Goal: Task Accomplishment & Management: Manage account settings

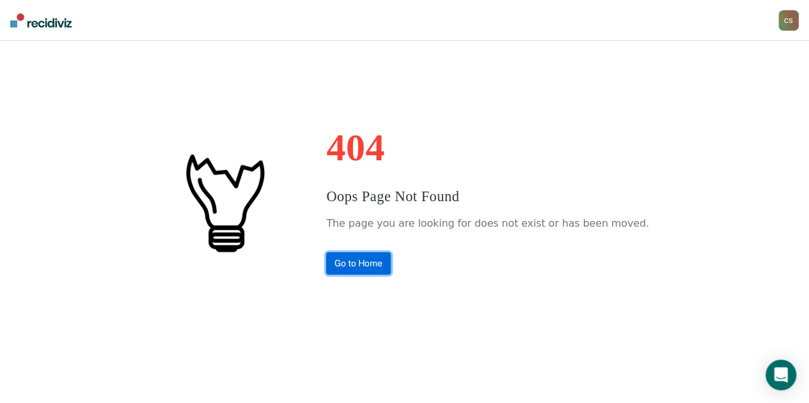
click at [370, 267] on link "Go to Home" at bounding box center [358, 264] width 65 height 22
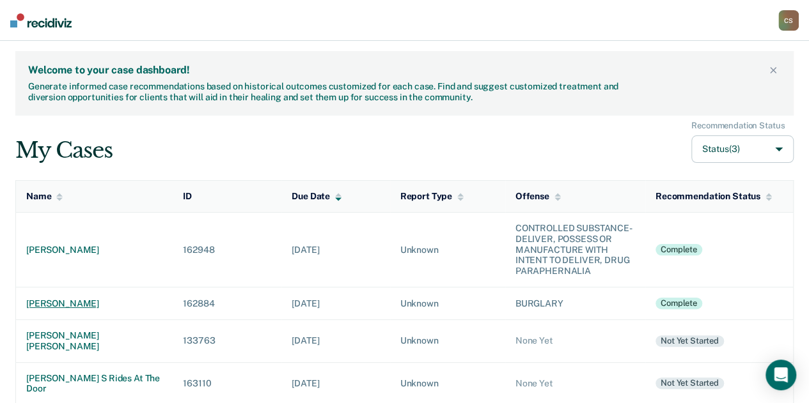
click at [85, 299] on div "[PERSON_NAME]" at bounding box center [94, 304] width 136 height 11
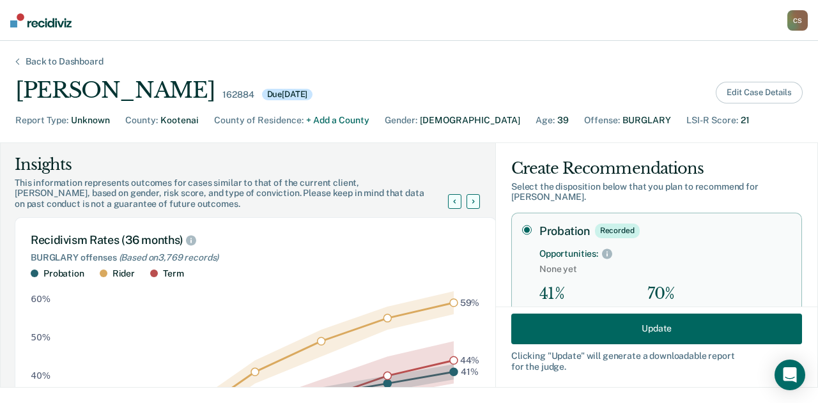
click at [762, 91] on button "Edit Case Details" at bounding box center [759, 93] width 87 height 22
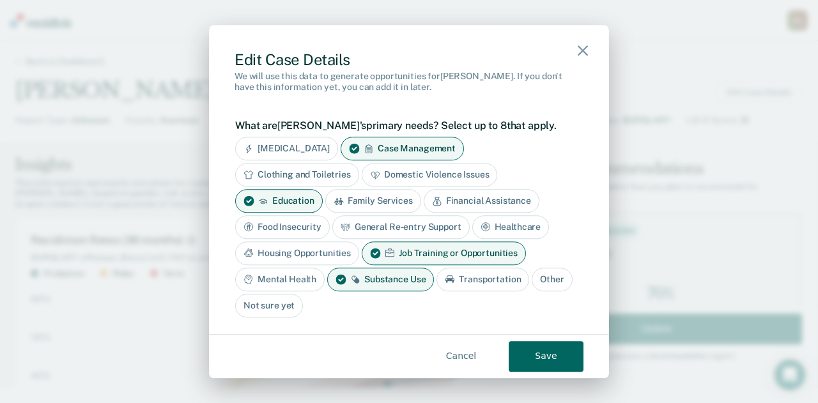
scroll to position [384, 0]
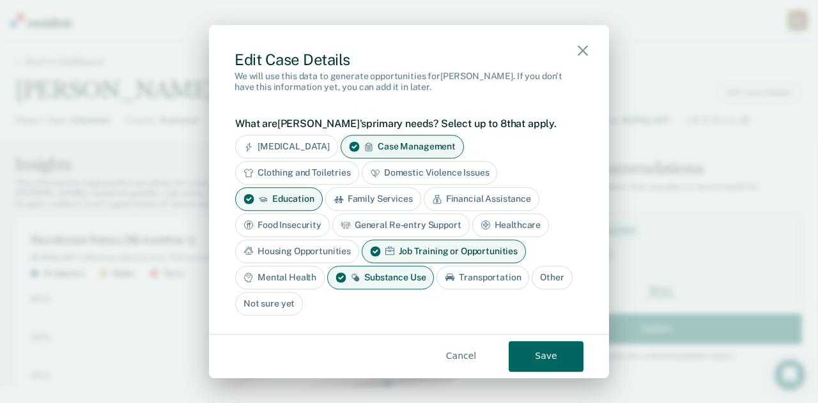
click at [463, 361] on button "Cancel" at bounding box center [461, 356] width 75 height 31
